Goal: Find specific page/section: Find specific page/section

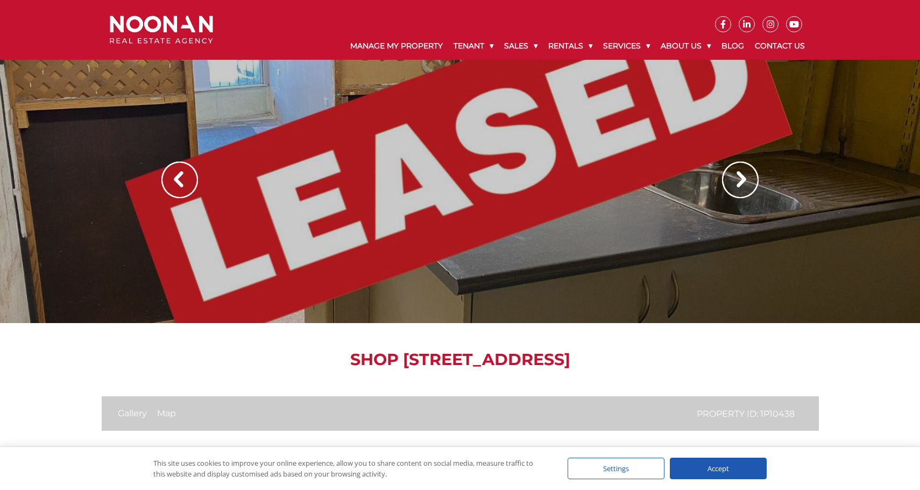
scroll to position [-1, 0]
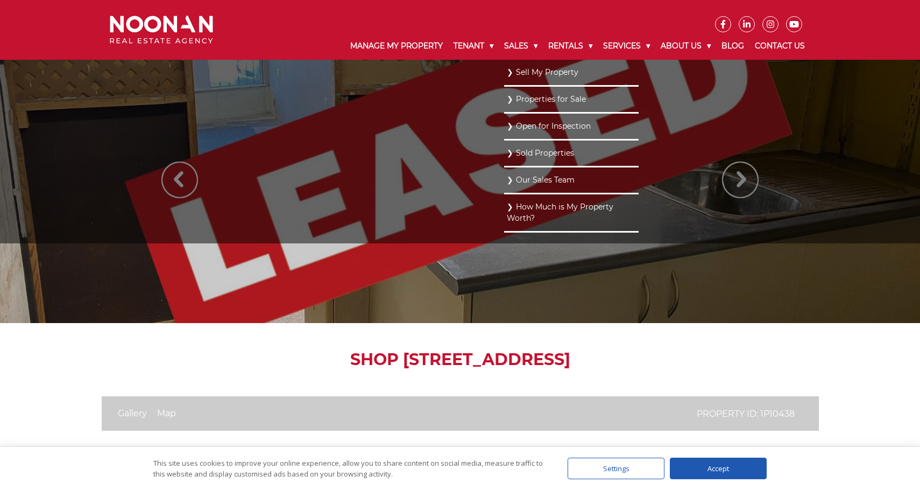
click at [537, 151] on link "Sold Properties" at bounding box center [571, 153] width 129 height 15
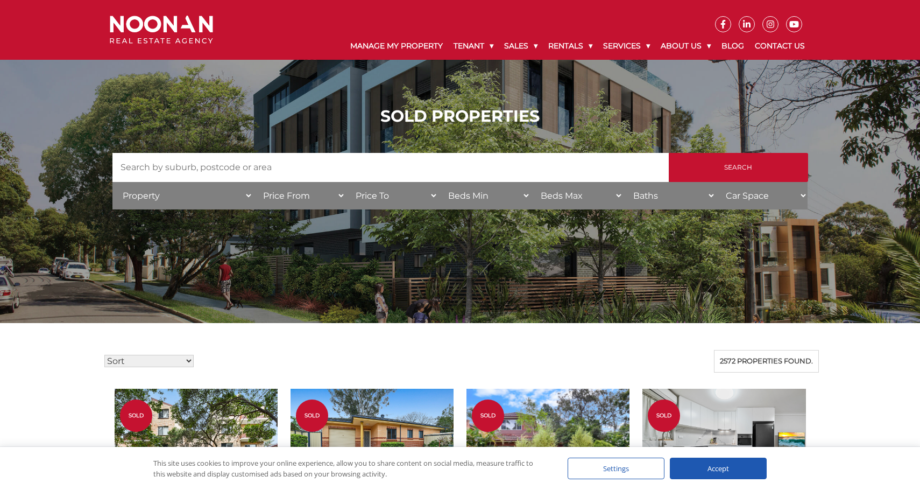
click at [245, 198] on select "Property House [GEOGRAPHIC_DATA] Townhouse Duplex Semi-detached Unit Terrace Ot…" at bounding box center [182, 195] width 140 height 27
select select "Other"
click at [741, 174] on input "Search" at bounding box center [738, 167] width 139 height 29
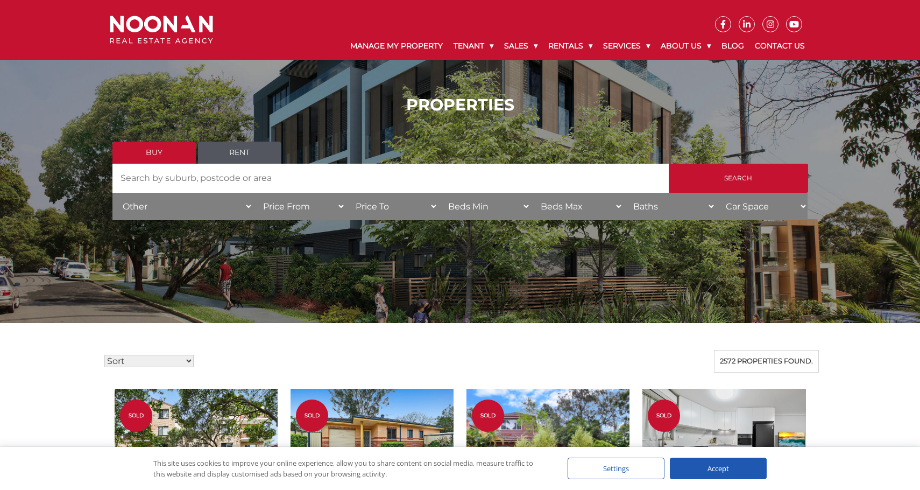
click at [264, 188] on input "Search by Address" at bounding box center [390, 178] width 556 height 29
type input "Oatley"
drag, startPoint x: 264, startPoint y: 188, endPoint x: 734, endPoint y: 185, distance: 469.3
click at [734, 185] on input "Search" at bounding box center [738, 178] width 139 height 29
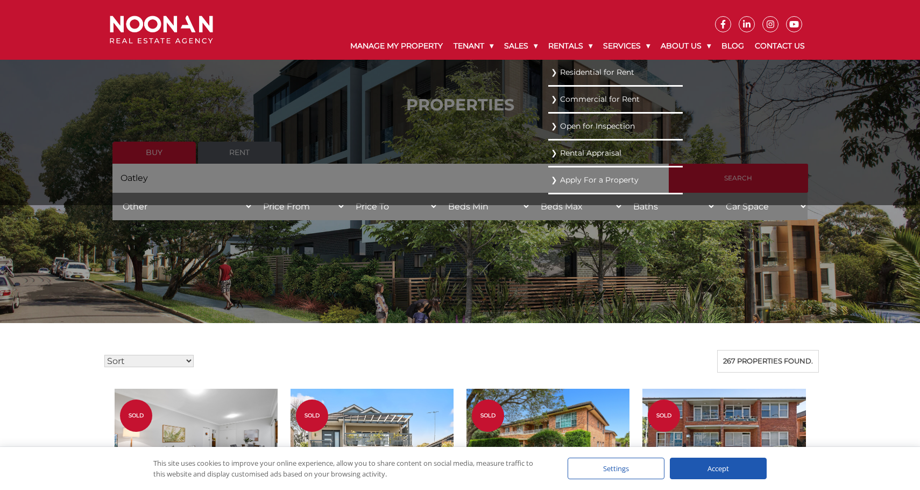
click at [583, 100] on link "Commercial for Rent" at bounding box center [615, 99] width 129 height 15
